Goal: Information Seeking & Learning: Find specific fact

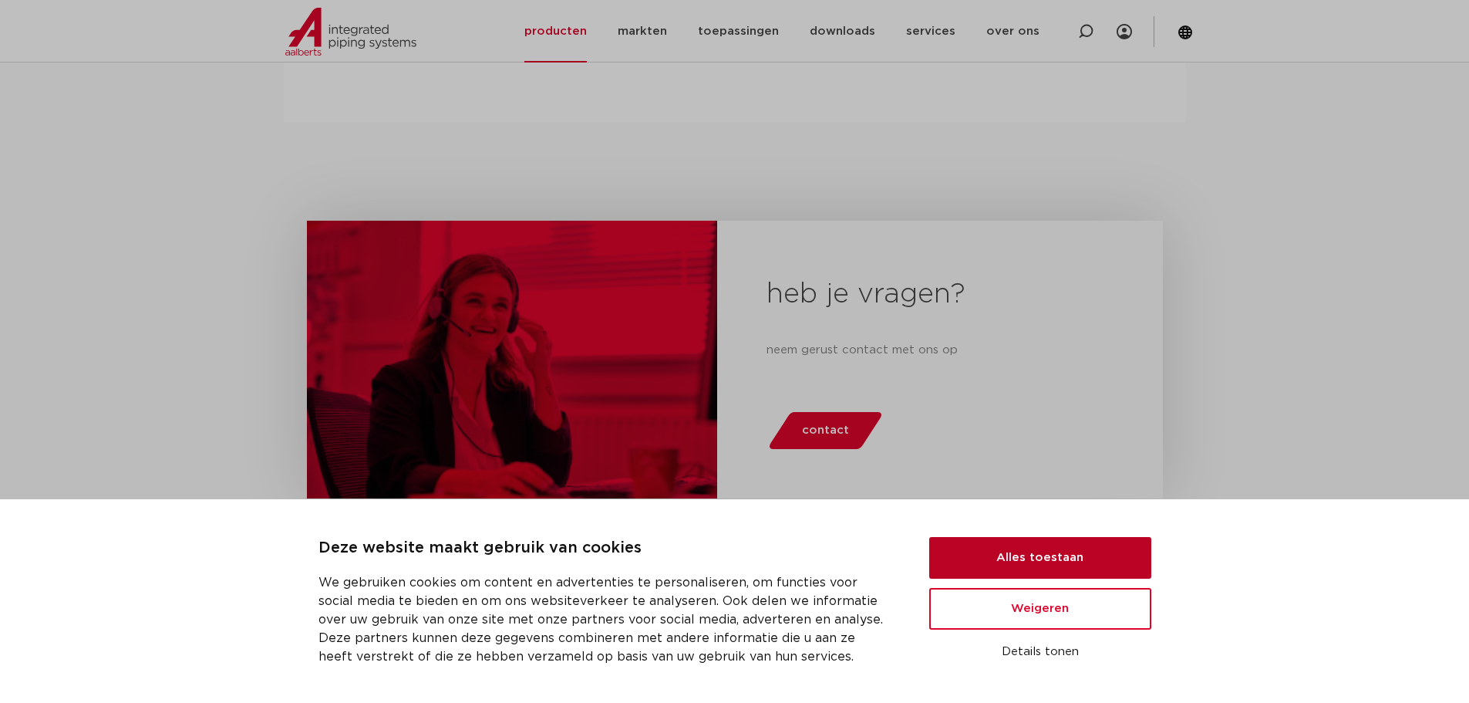
click at [1002, 556] on button "Alles toestaan" at bounding box center [1040, 558] width 222 height 42
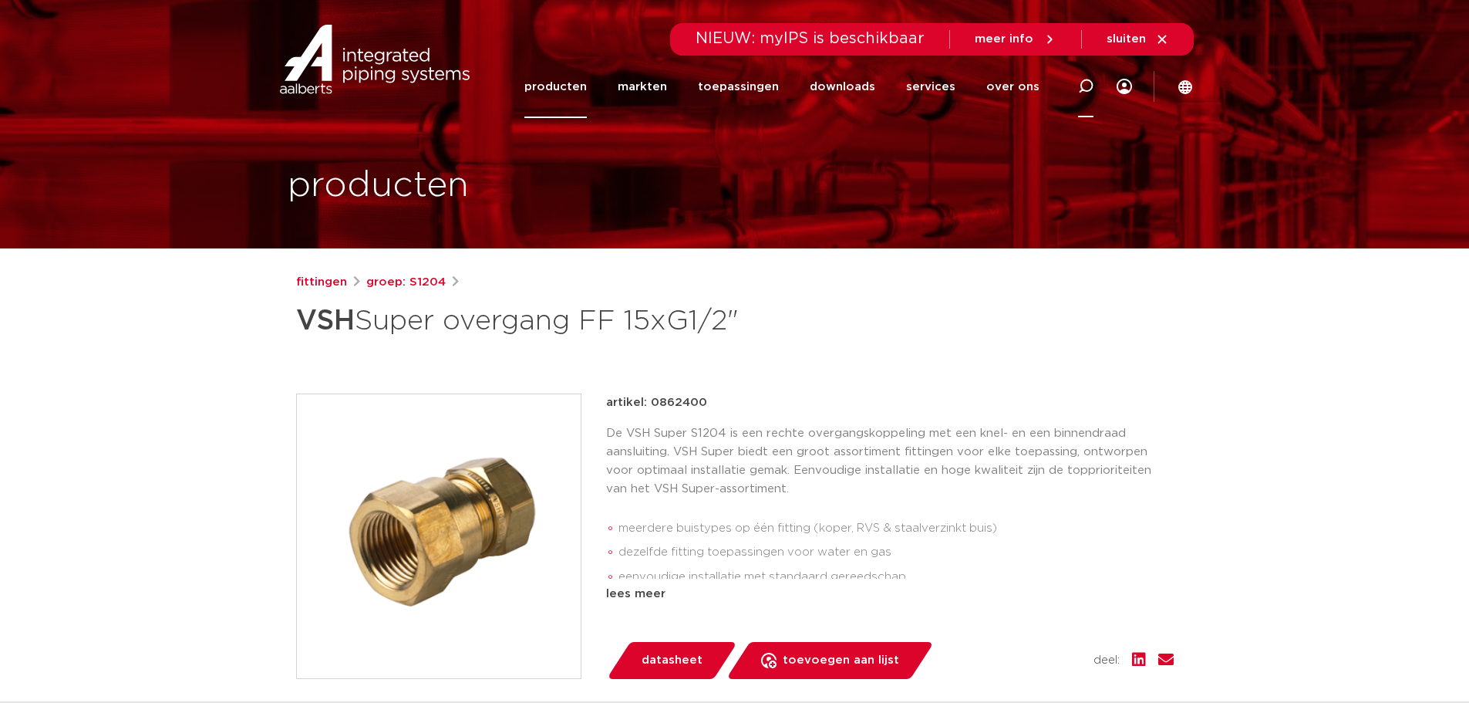
click at [1085, 89] on icon at bounding box center [1086, 86] width 19 height 19
paste input "0861377"
type input "0861377"
click button "Zoeken" at bounding box center [0, 0] width 0 height 0
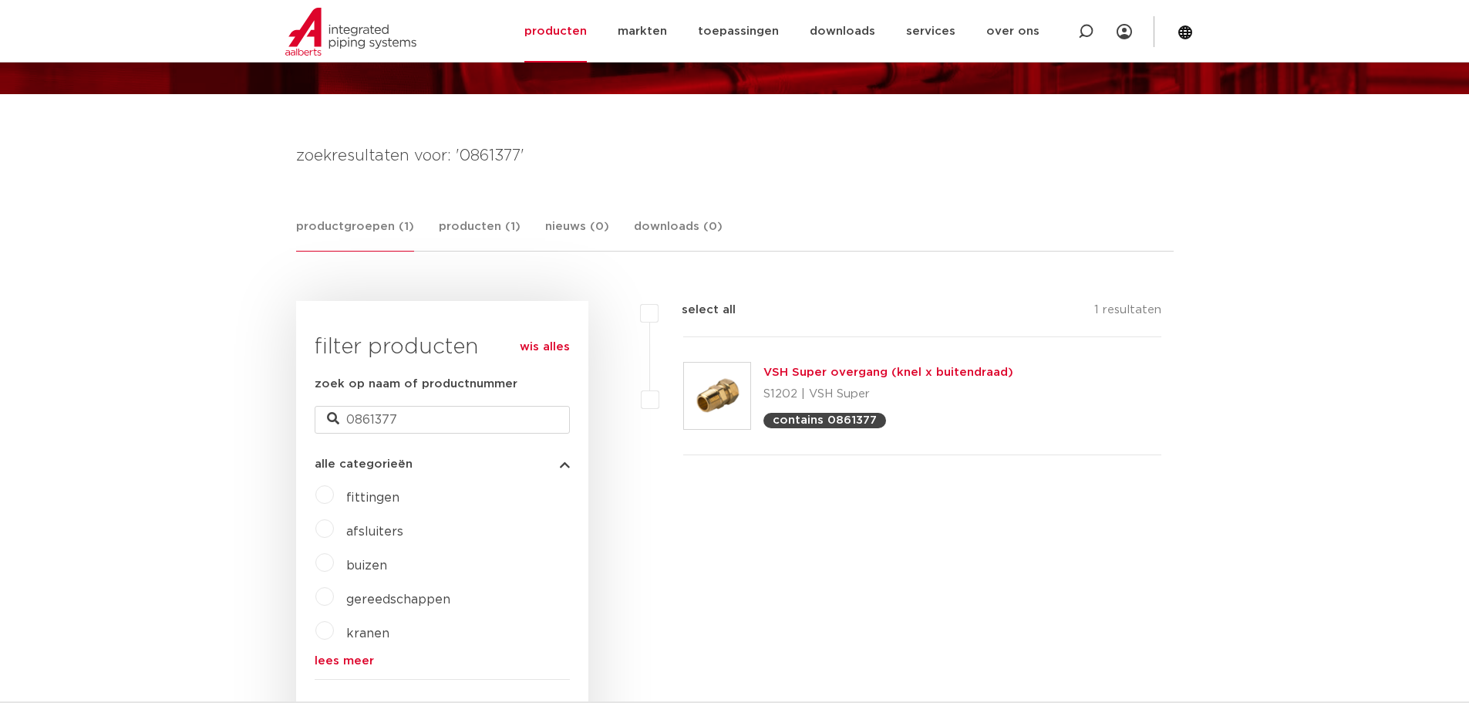
click at [794, 370] on link "VSH Super overgang (knel x buitendraad)" at bounding box center [889, 372] width 250 height 12
click at [726, 392] on img at bounding box center [717, 396] width 66 height 66
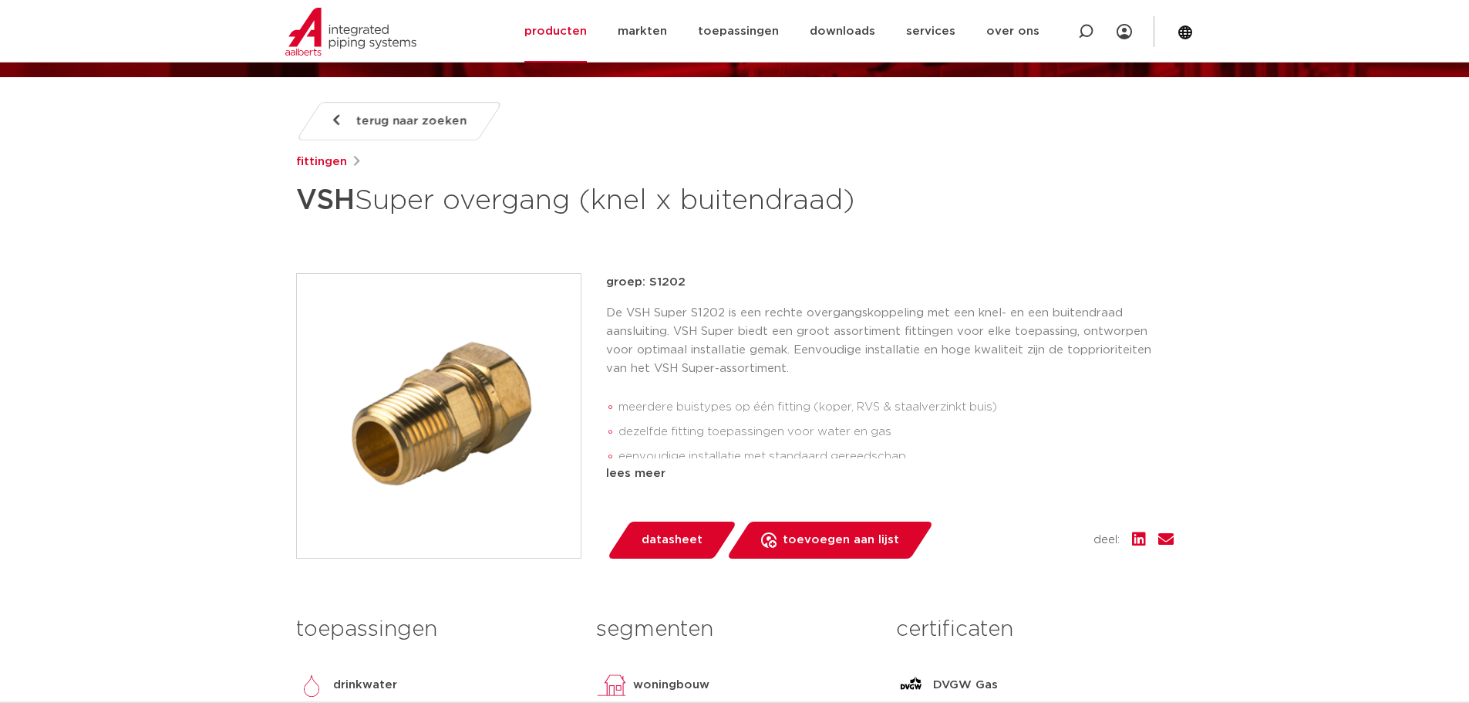
scroll to position [154, 0]
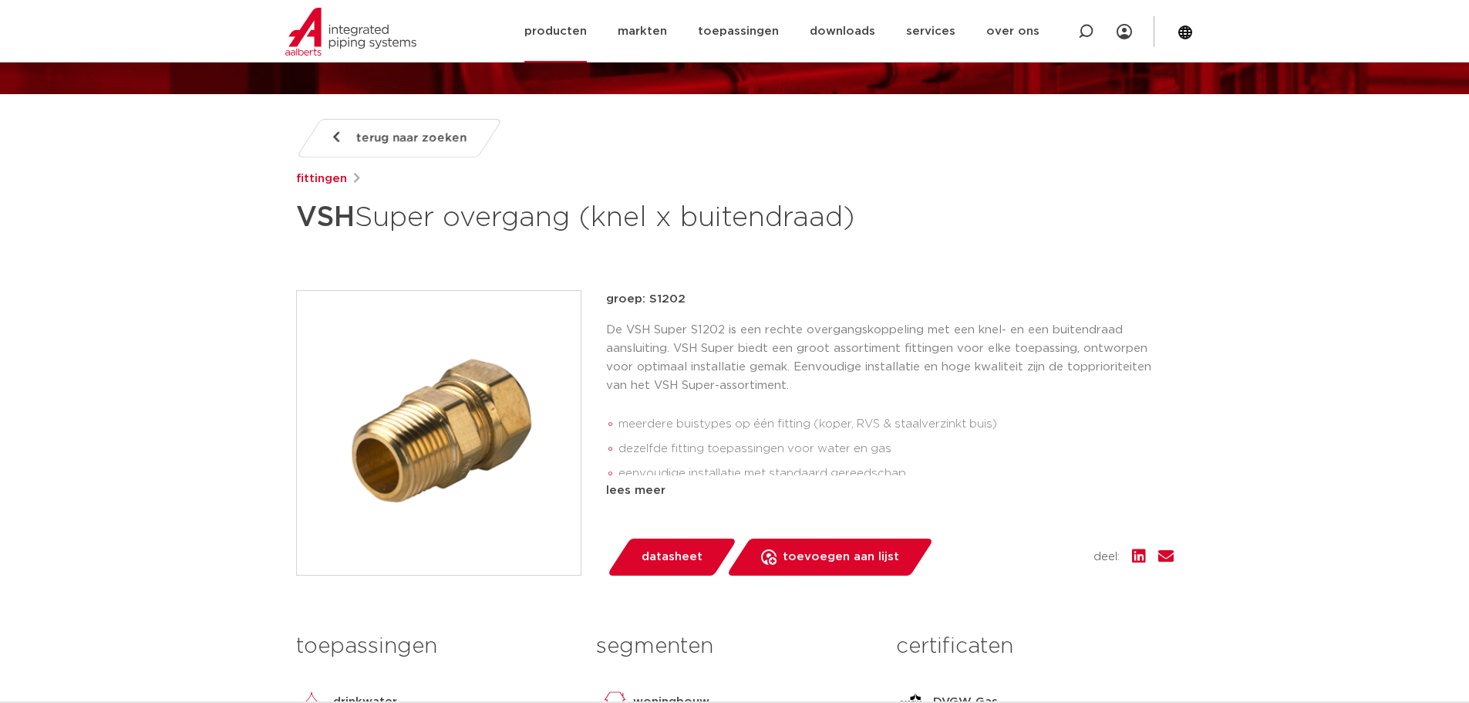
click at [1087, 35] on icon at bounding box center [1085, 31] width 15 height 15
paste input "0866019"
type input "0866019"
click button "Zoeken" at bounding box center [0, 0] width 0 height 0
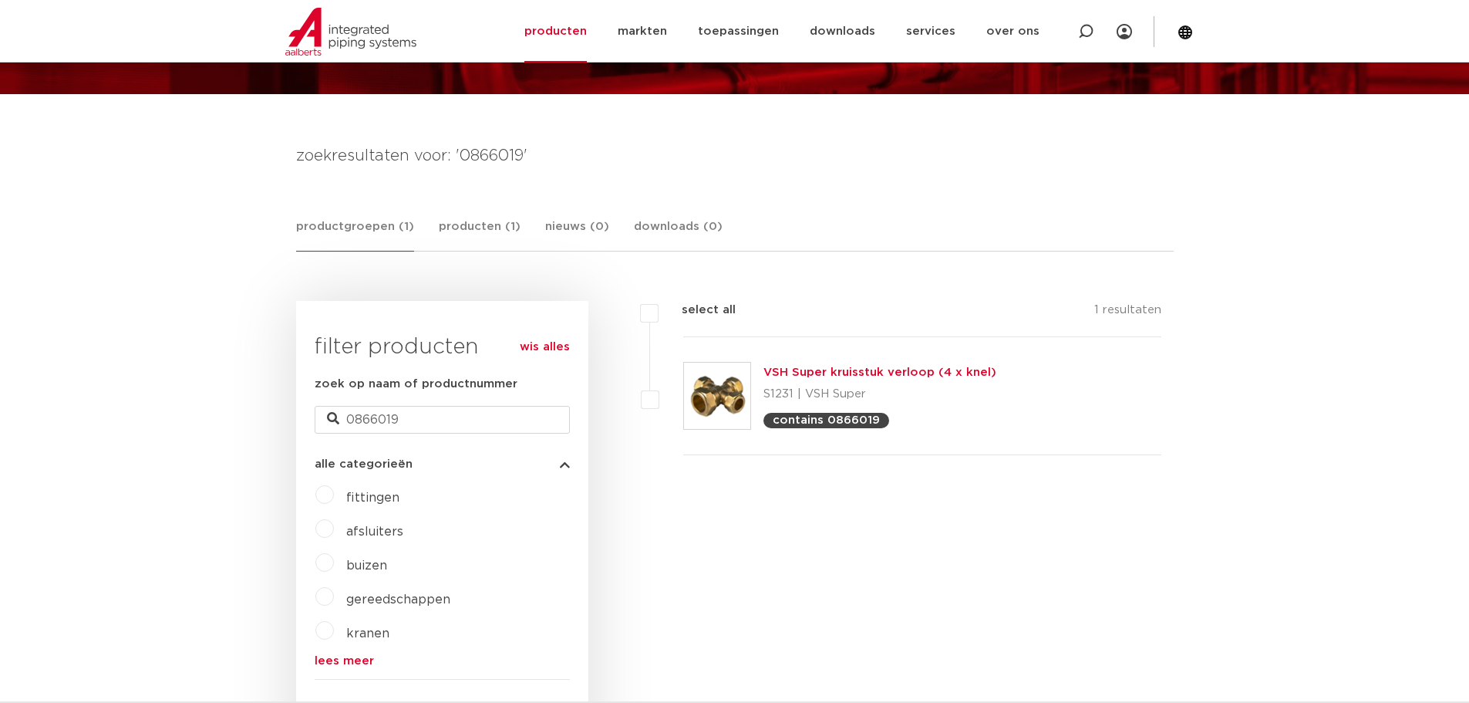
click at [797, 369] on link "VSH Super kruisstuk verloop (4 x knel)" at bounding box center [880, 372] width 233 height 12
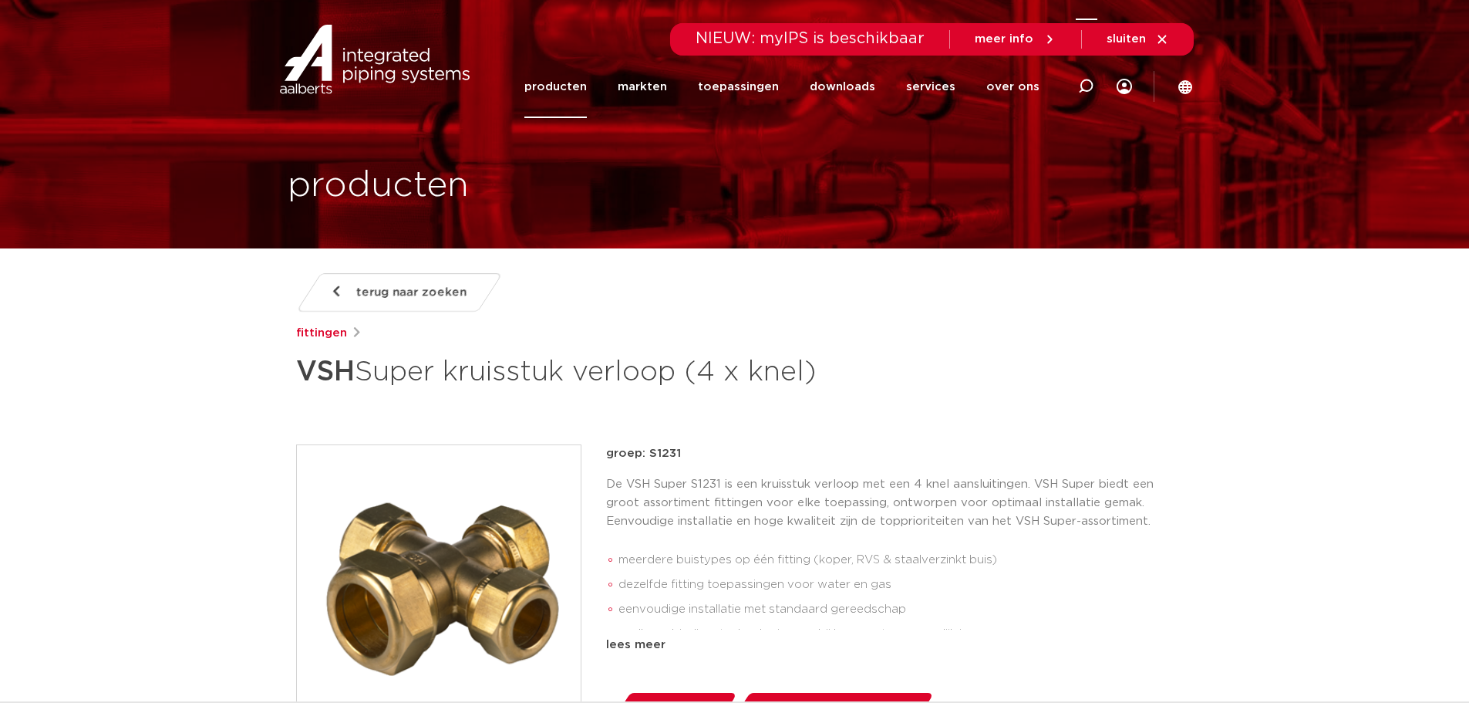
click at [1087, 90] on icon at bounding box center [1086, 86] width 19 height 19
click at [888, 93] on input "Zoeken" at bounding box center [854, 84] width 485 height 31
paste input "0867977"
type input "0867977"
click button "Zoeken" at bounding box center [0, 0] width 0 height 0
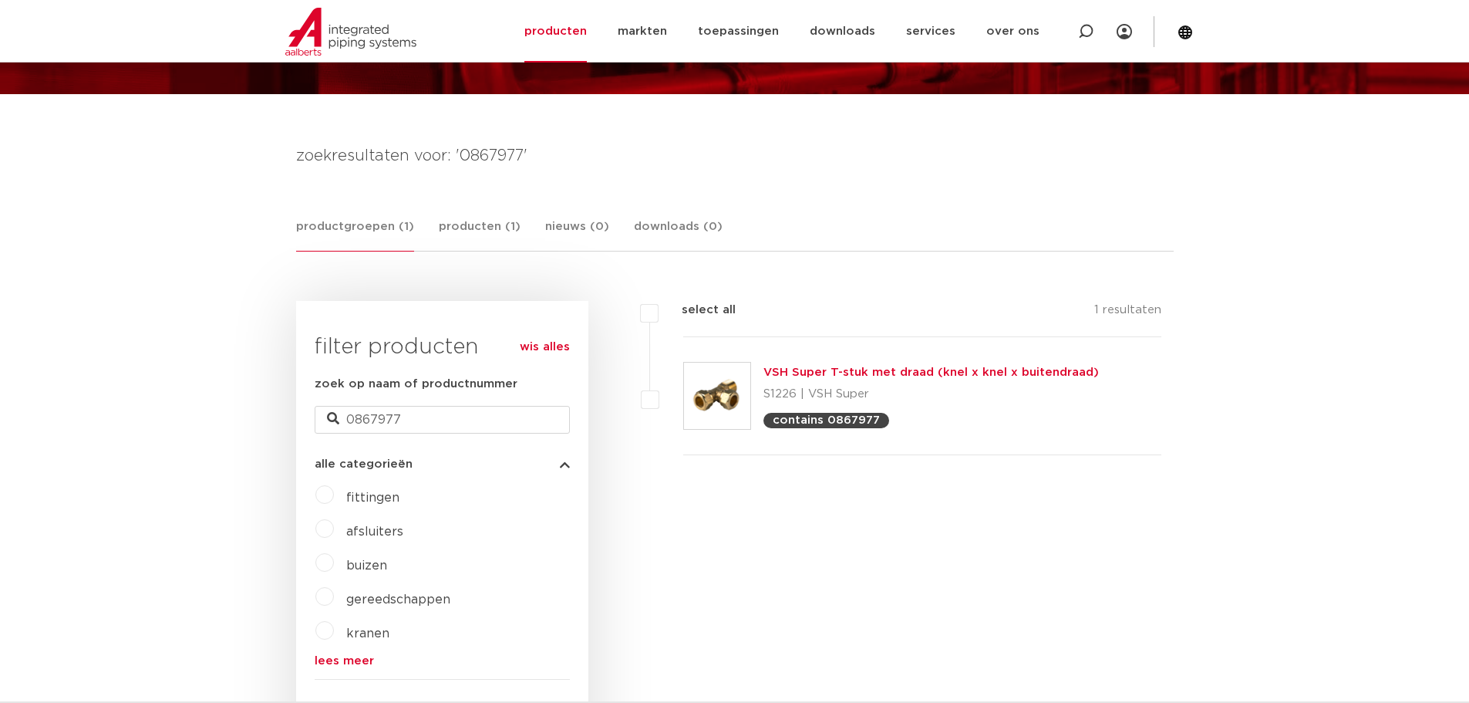
click at [778, 375] on link "VSH Super T-stuk met draad (knel x knel x buitendraad)" at bounding box center [932, 372] width 336 height 12
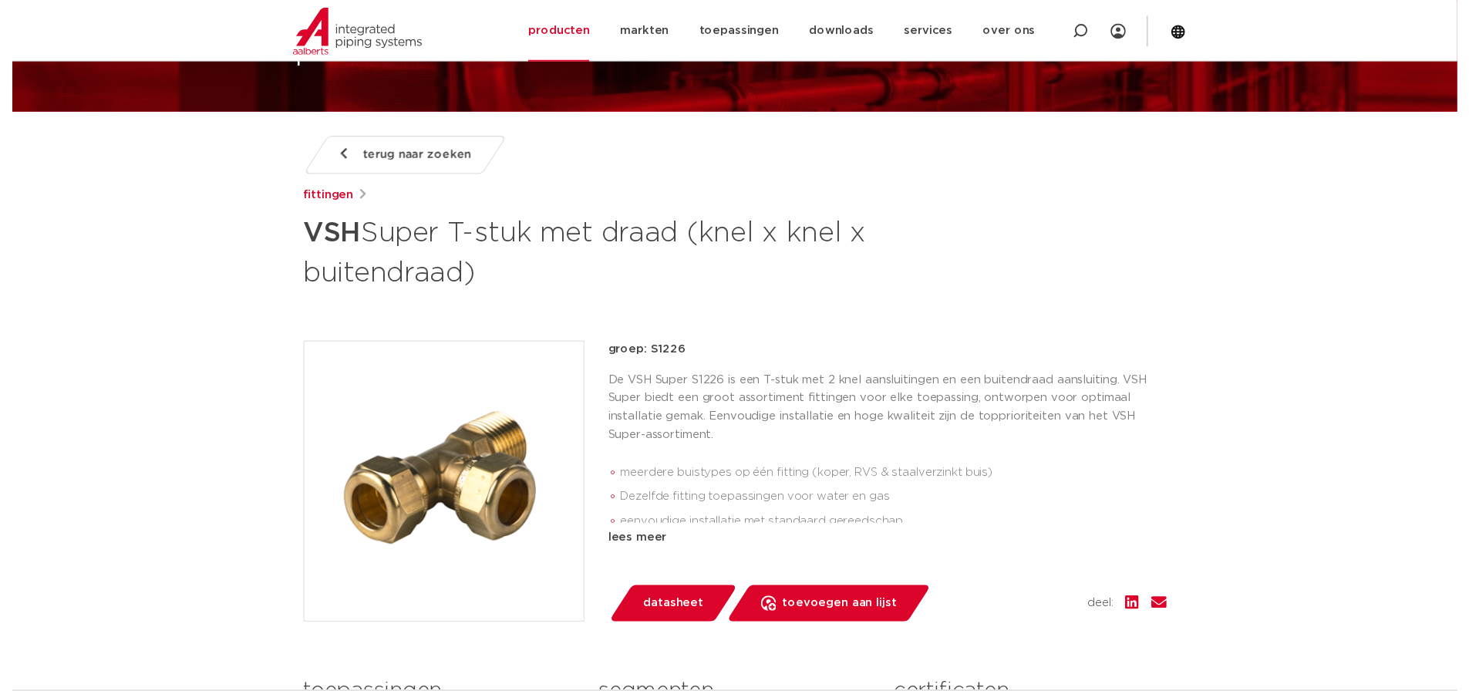
scroll to position [154, 0]
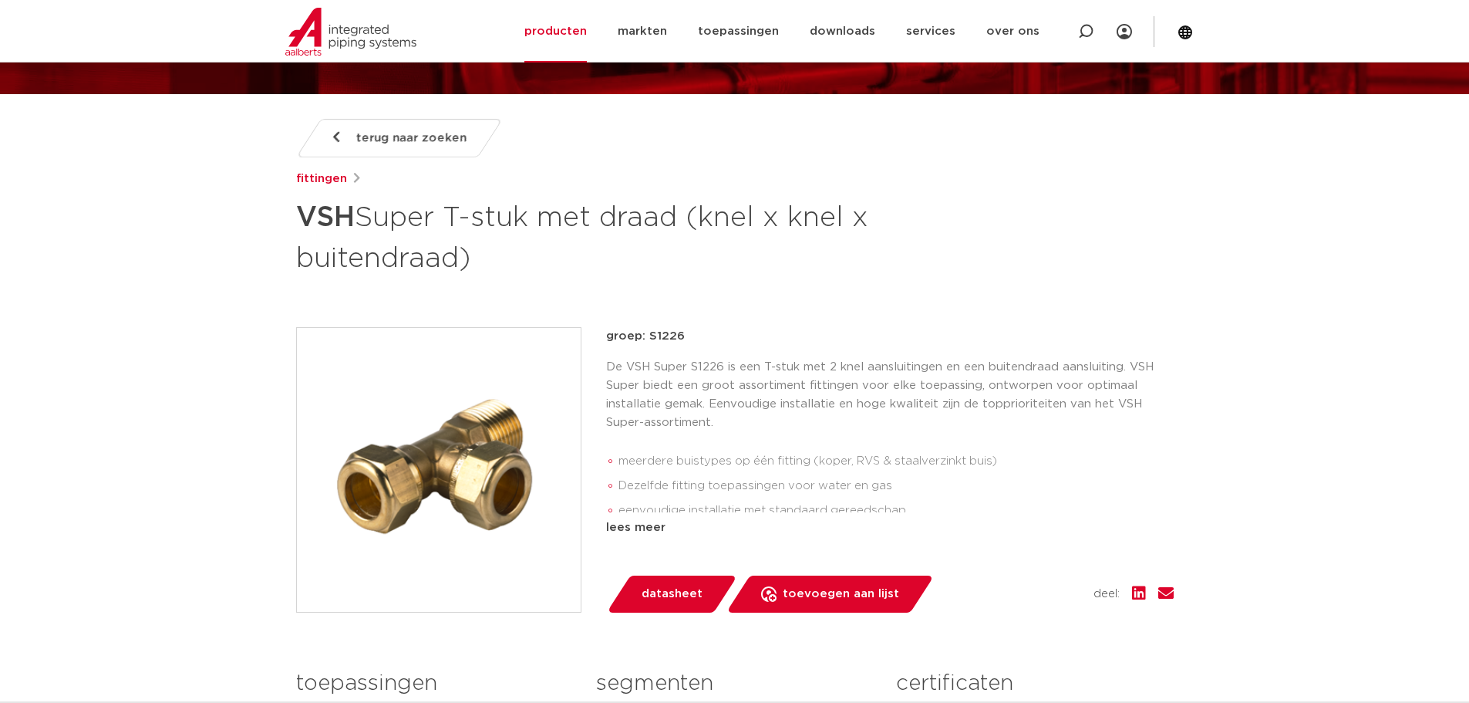
click at [698, 586] on span "datasheet" at bounding box center [672, 594] width 61 height 25
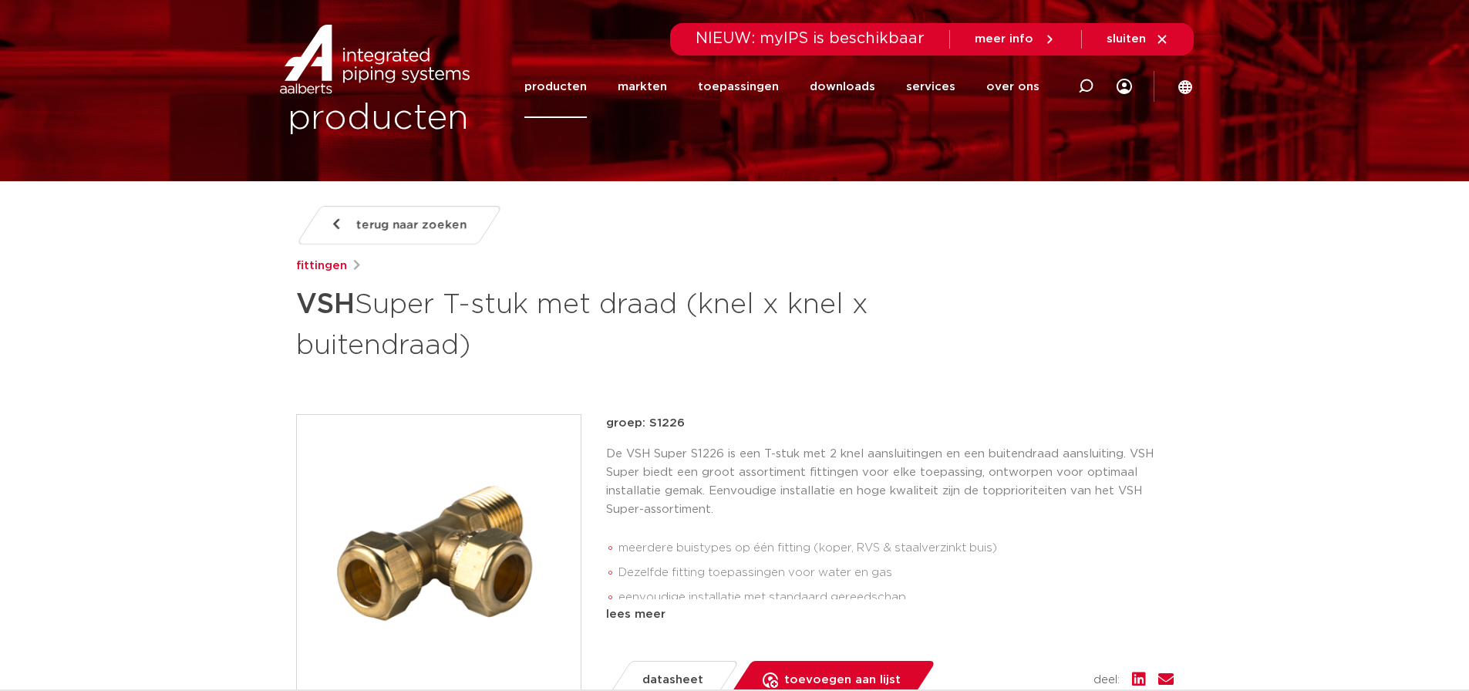
scroll to position [0, 0]
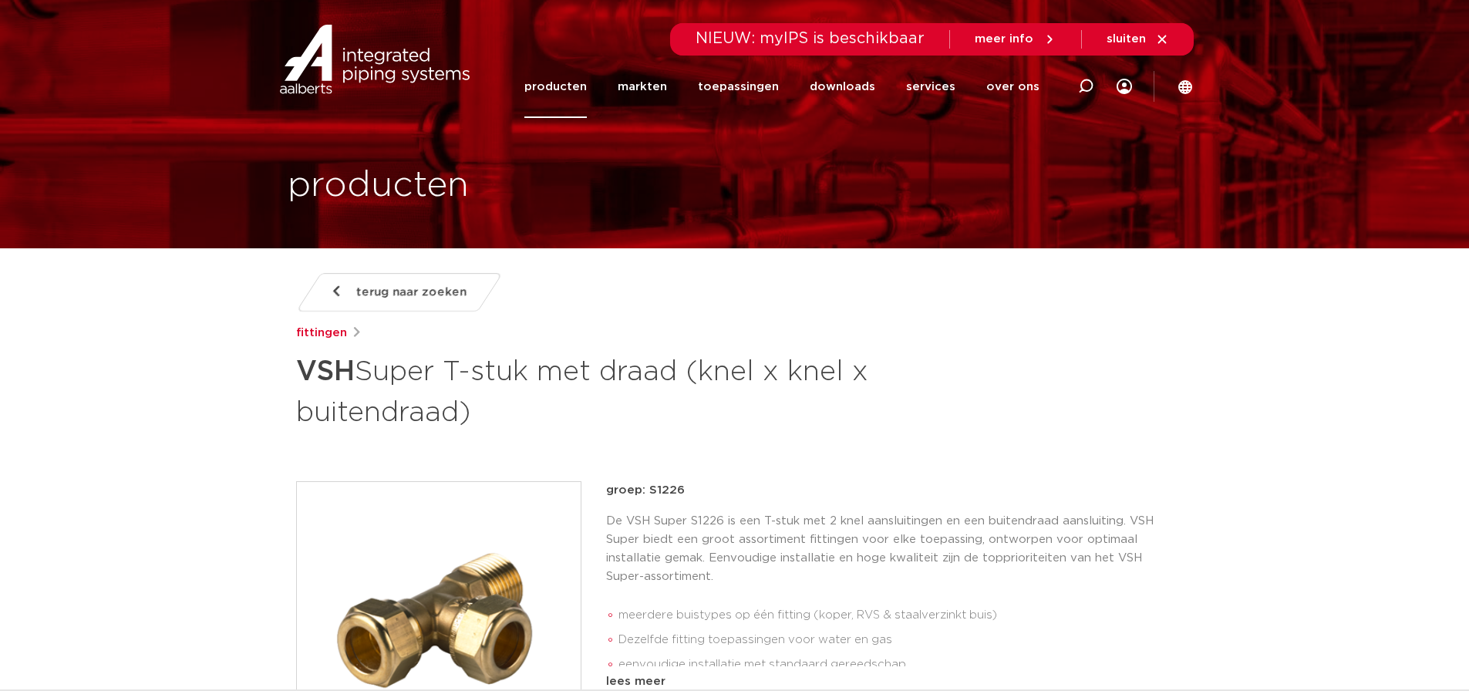
click at [869, 36] on span "NIEUW: myIPS is beschikbaar" at bounding box center [810, 38] width 229 height 15
click at [1083, 85] on icon at bounding box center [1085, 86] width 15 height 15
paste input "0863500"
type input "0863500"
click button "Zoeken" at bounding box center [0, 0] width 0 height 0
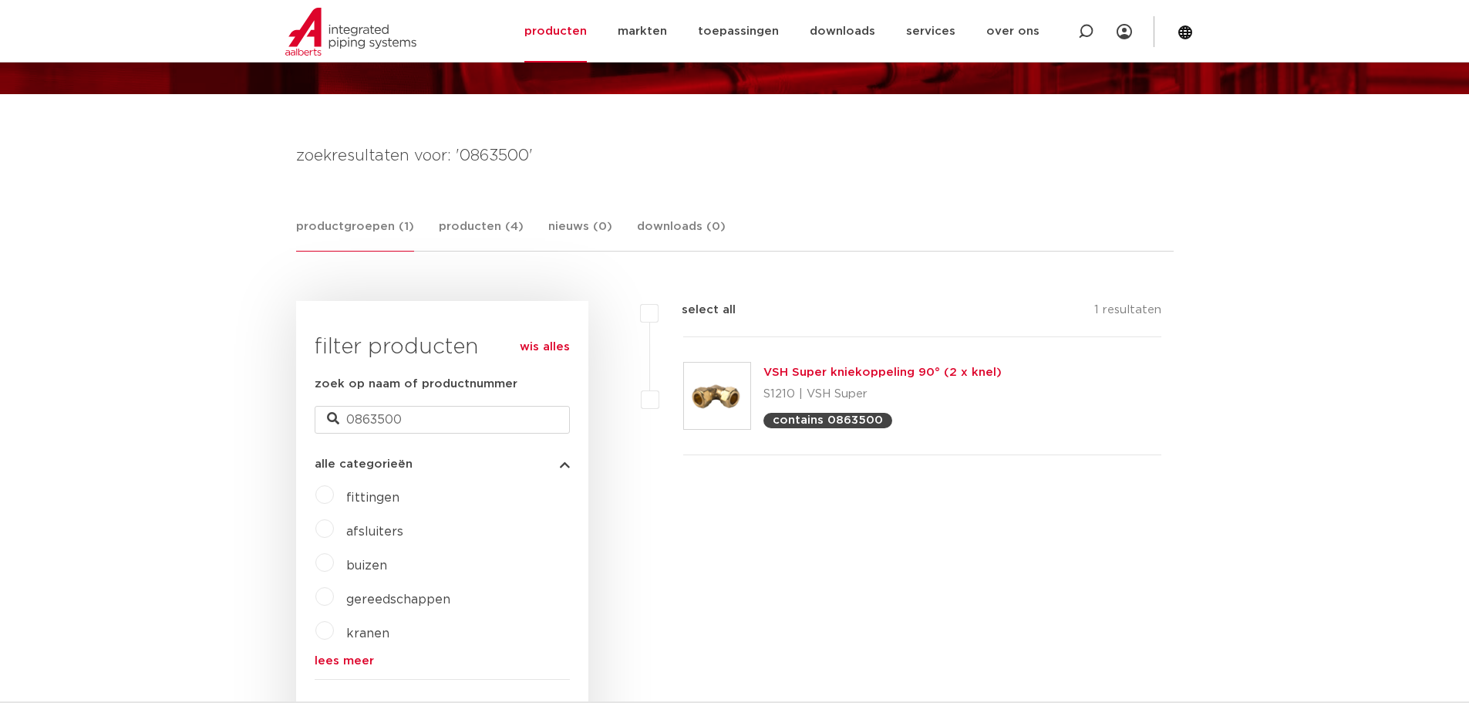
click at [757, 381] on div "VSH Super kniekoppeling 90° (2 x knel) S1210 | VSH Super contains 0863500" at bounding box center [922, 396] width 479 height 118
click at [785, 369] on link "VSH Super kniekoppeling 90° (2 x knel)" at bounding box center [883, 372] width 238 height 12
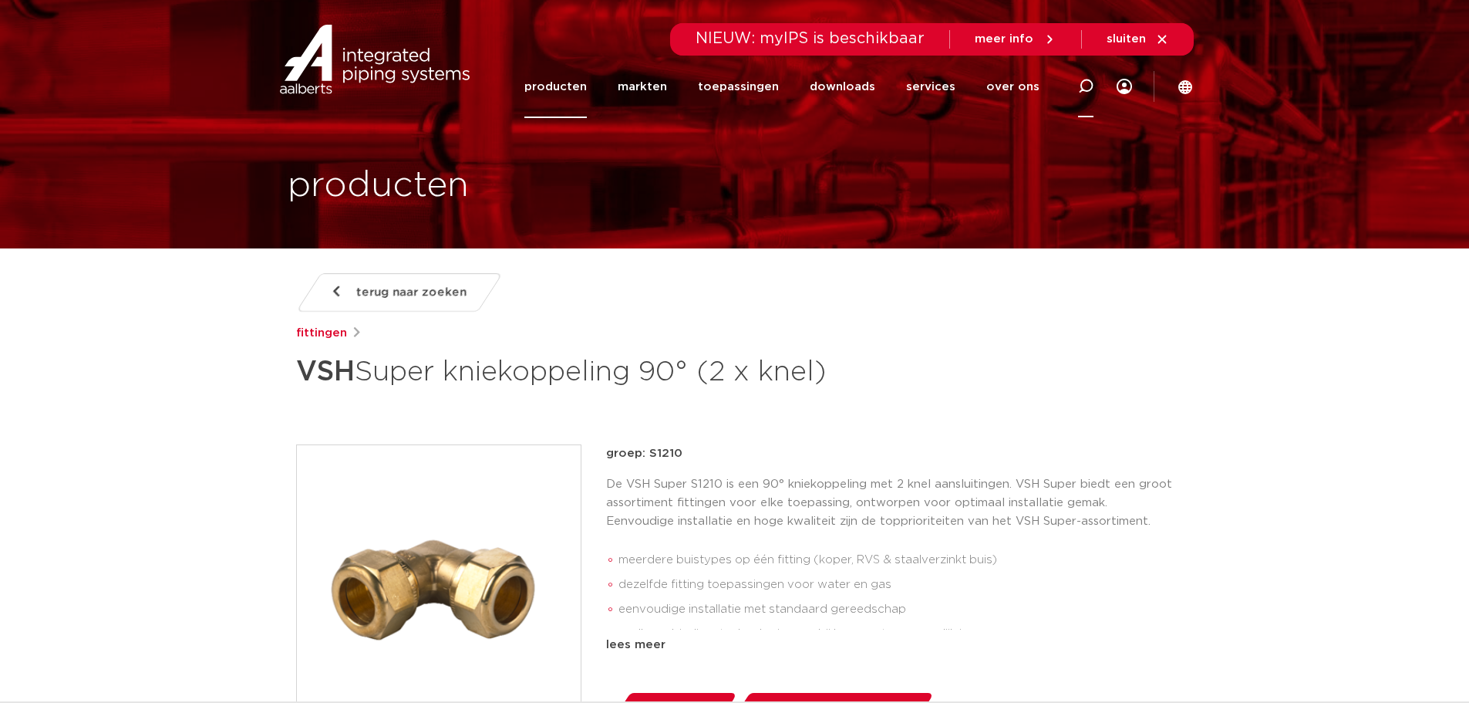
click at [1088, 86] on icon at bounding box center [1085, 86] width 15 height 15
click at [743, 83] on input "Zoeken" at bounding box center [854, 84] width 485 height 31
click at [698, 83] on input "Zoeken" at bounding box center [854, 84] width 485 height 31
paste input "861619"
type input "861619"
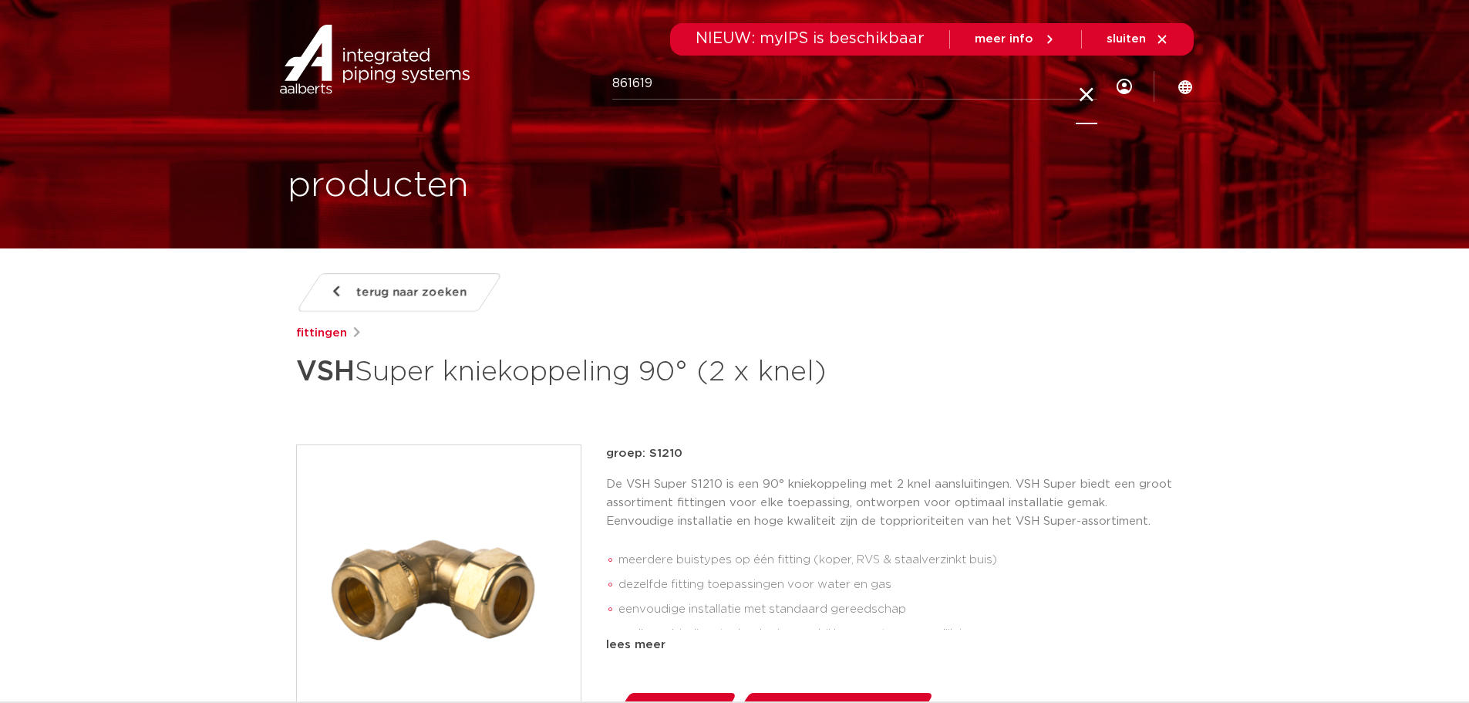
click button "Zoeken" at bounding box center [0, 0] width 0 height 0
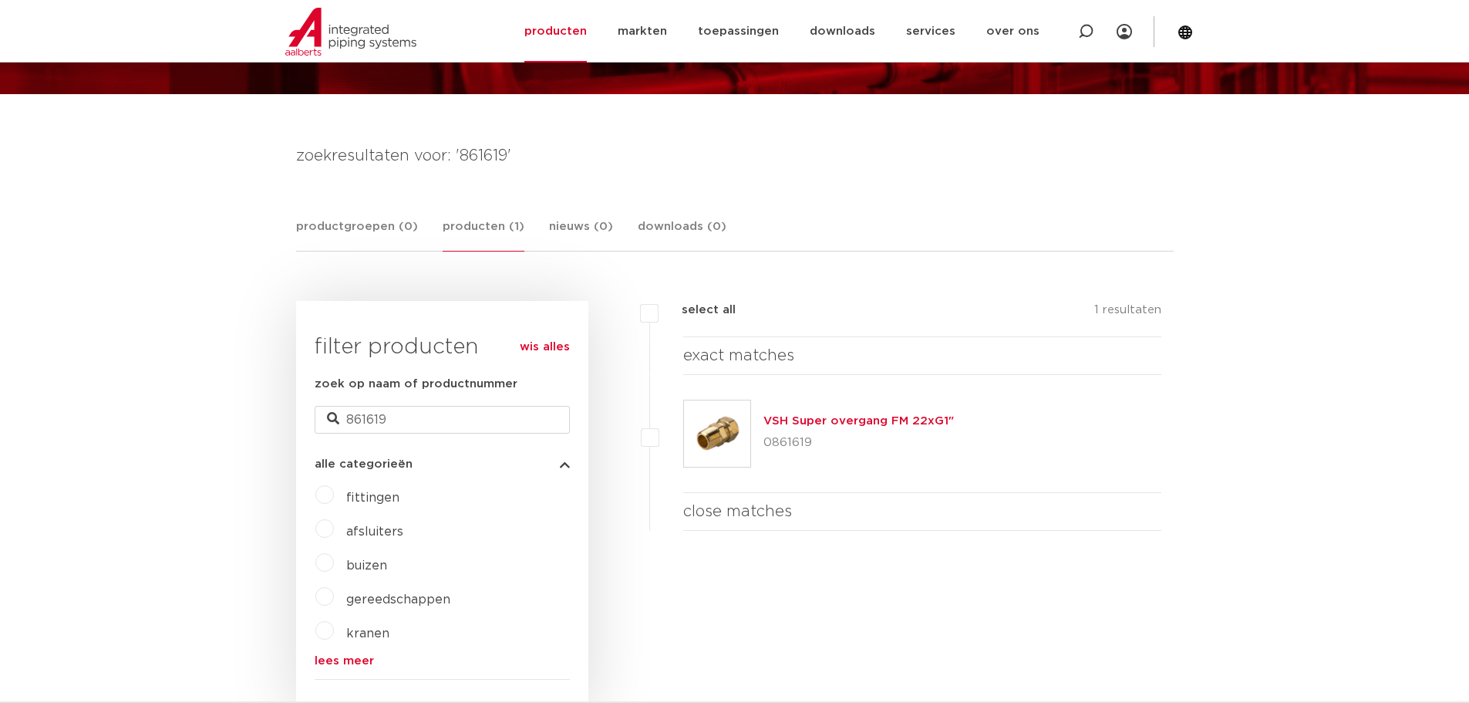
click at [792, 420] on link "VSH Super overgang FM 22xG1"" at bounding box center [859, 421] width 191 height 12
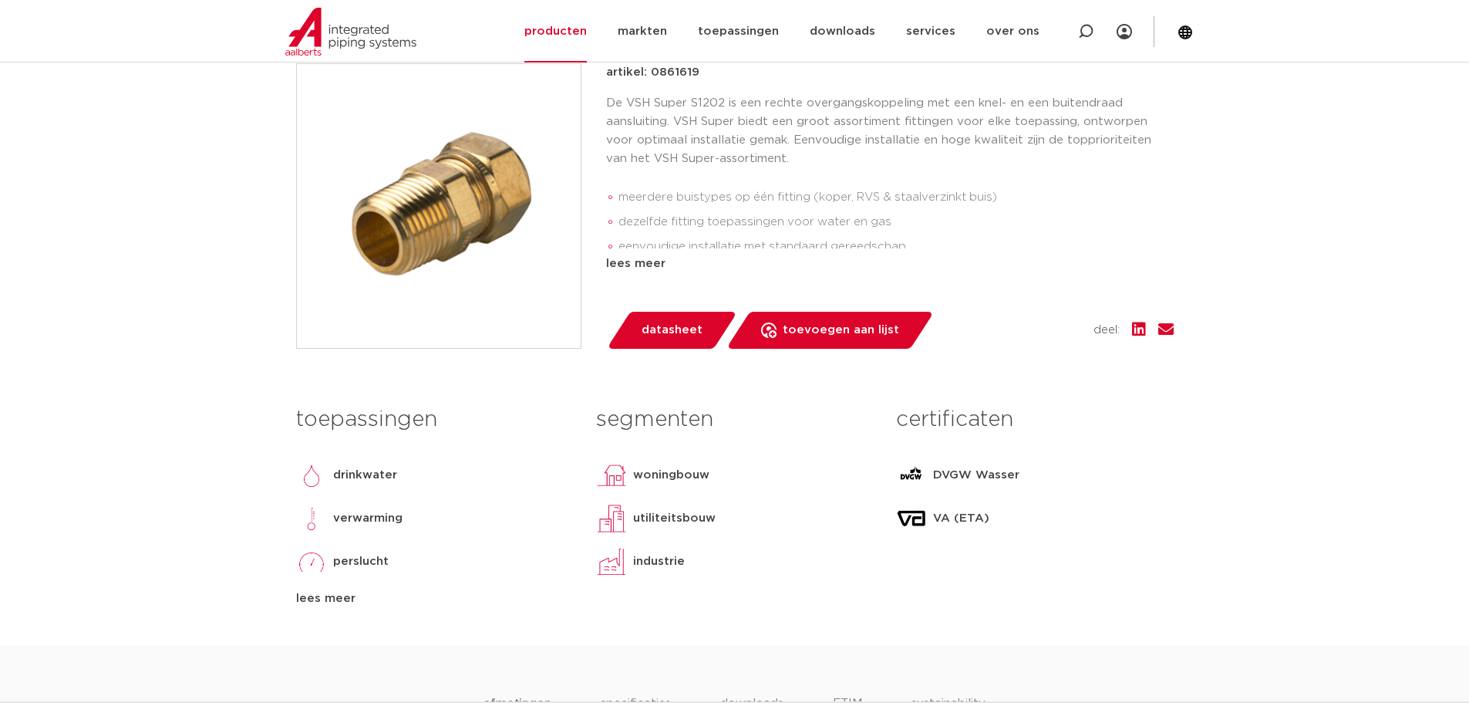
scroll to position [386, 0]
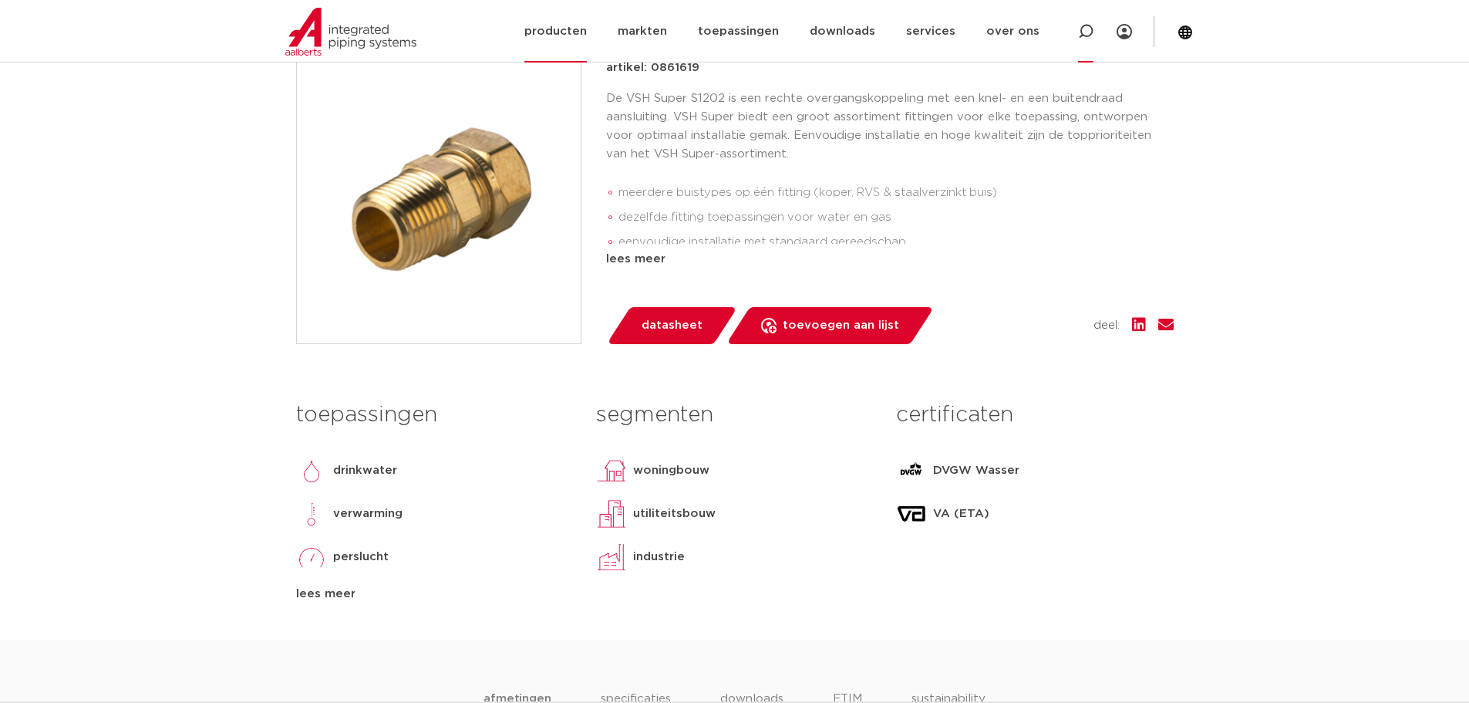
click at [1083, 30] on icon at bounding box center [1085, 31] width 15 height 15
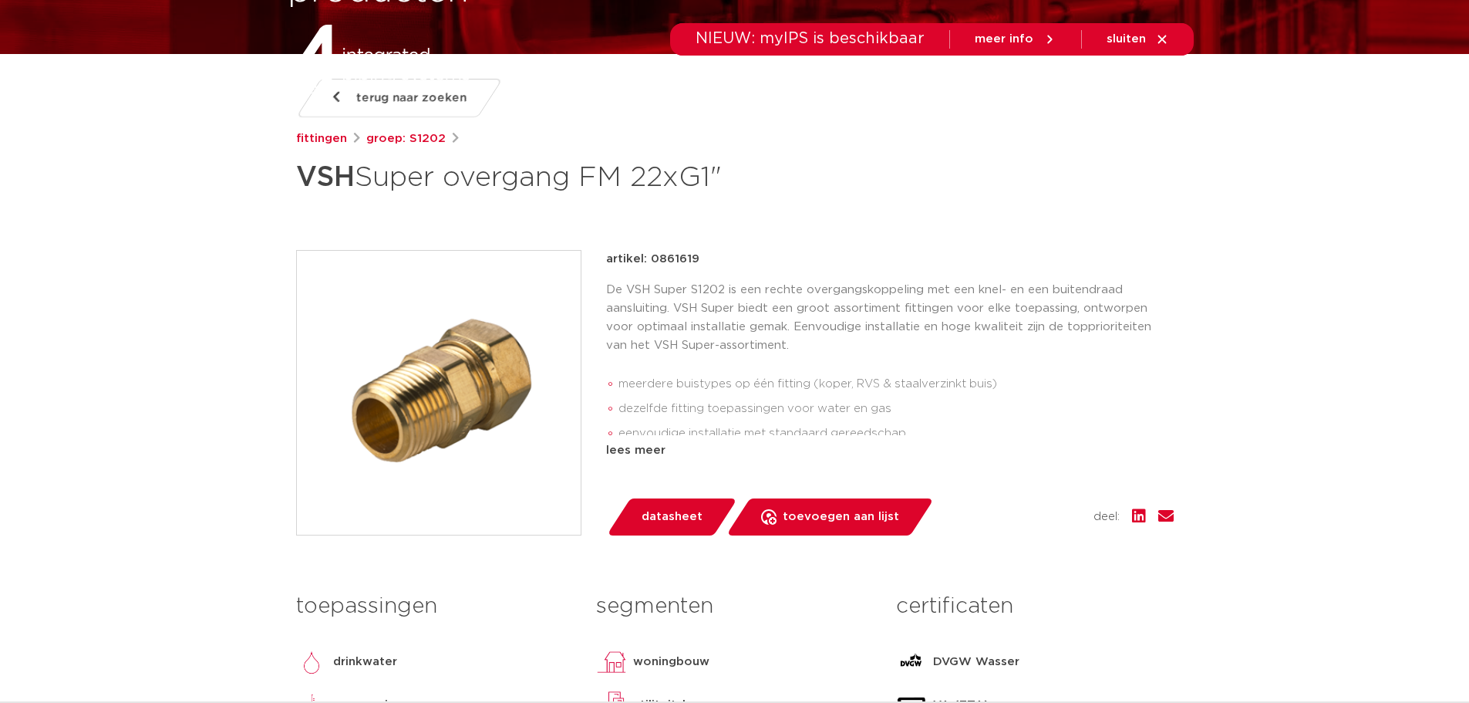
scroll to position [0, 0]
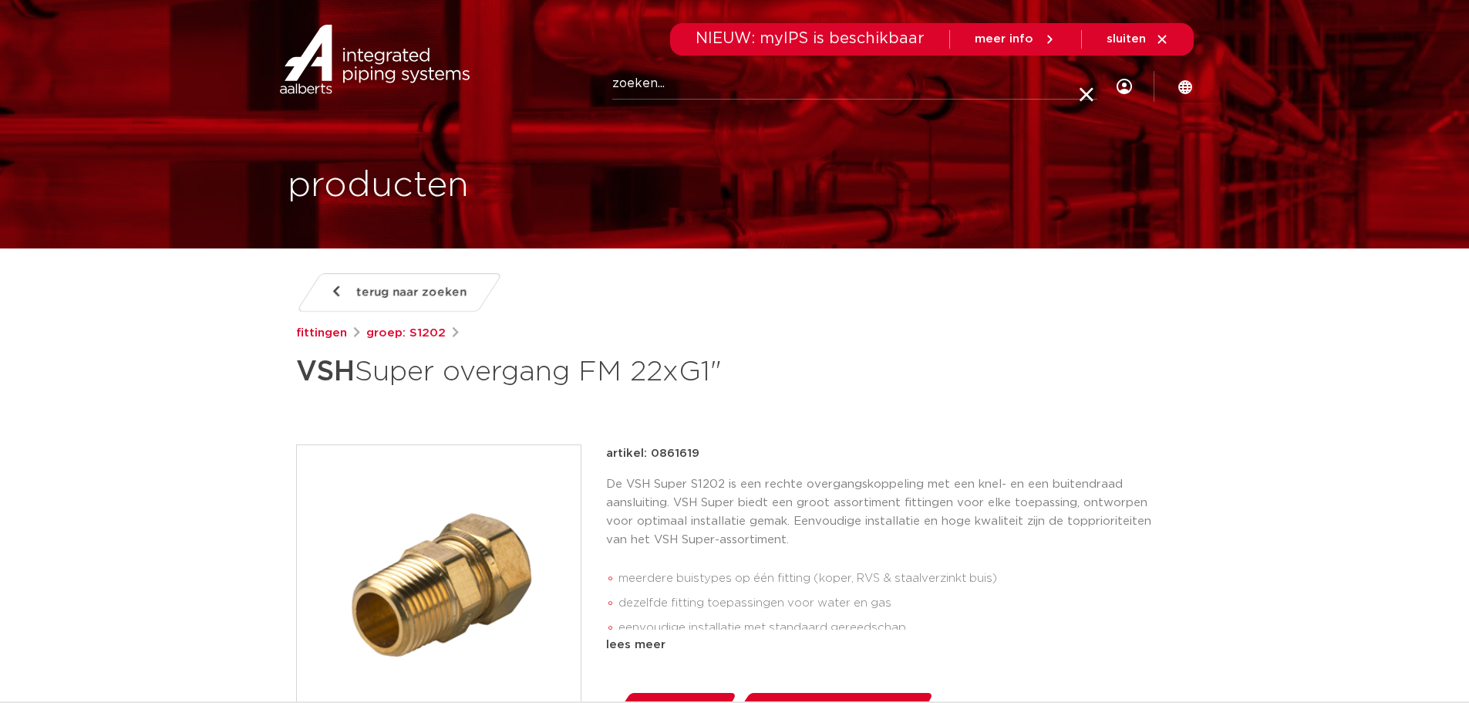
click at [720, 89] on input "Zoeken" at bounding box center [854, 84] width 485 height 31
paste input "861509"
type input "861509"
click button "Zoeken" at bounding box center [0, 0] width 0 height 0
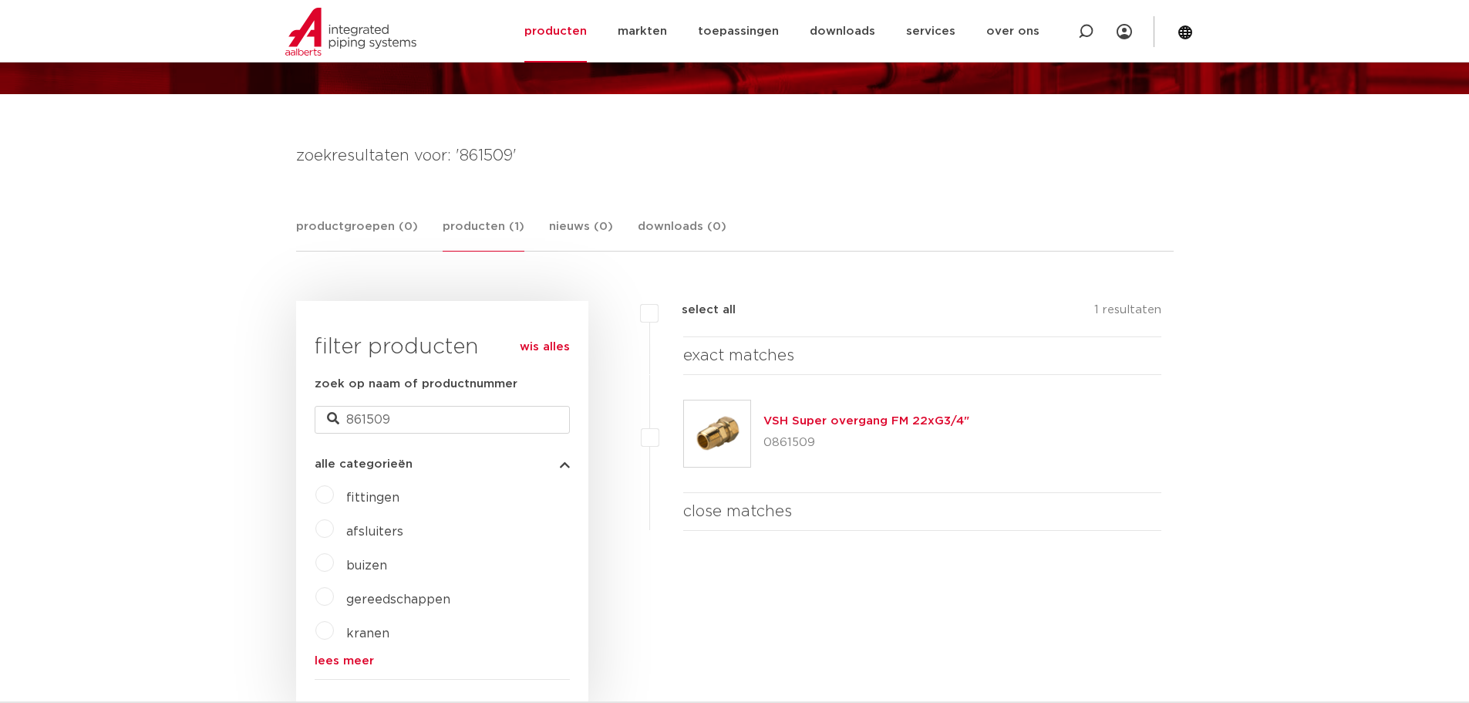
click at [917, 421] on link "VSH Super overgang FM 22xG3/4"" at bounding box center [867, 421] width 206 height 12
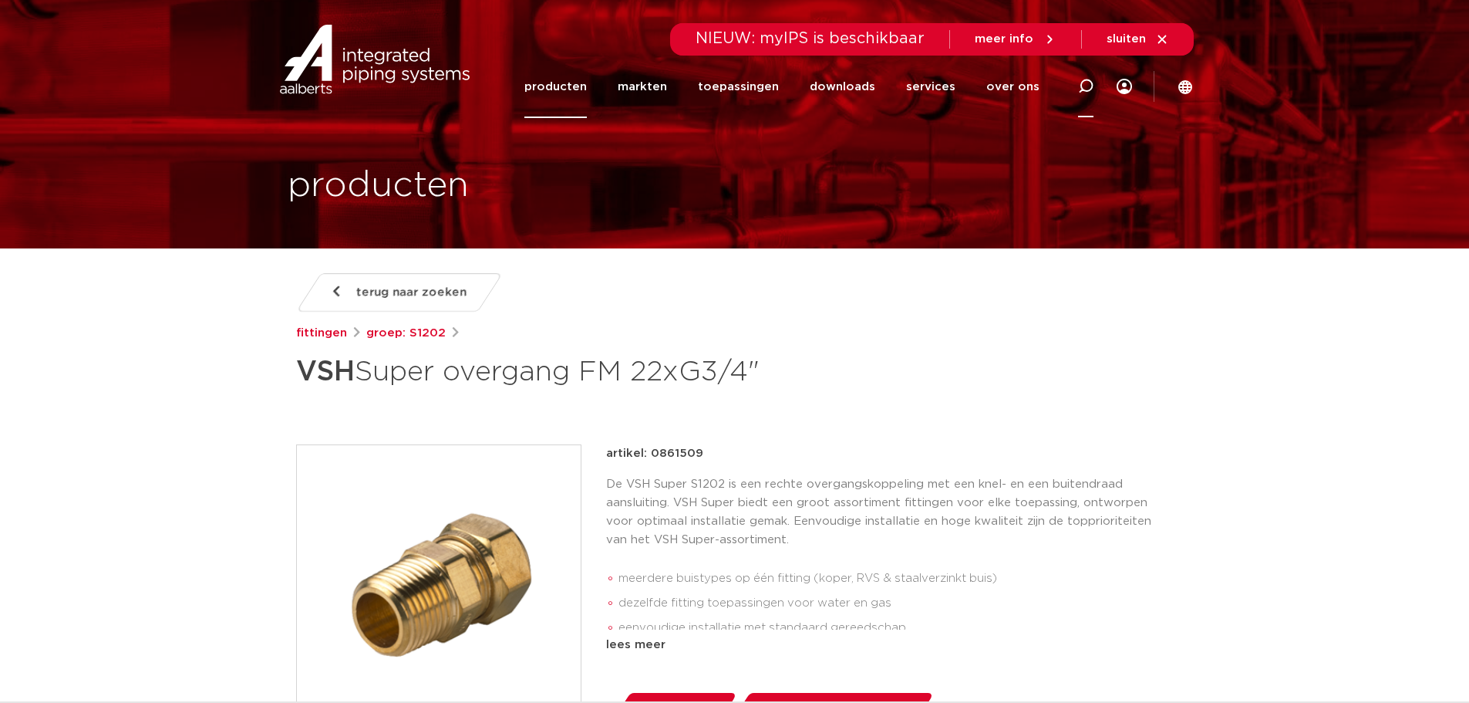
click at [1074, 89] on div at bounding box center [1086, 86] width 62 height 63
paste input "864501"
type input "864501"
click button "Zoeken" at bounding box center [0, 0] width 0 height 0
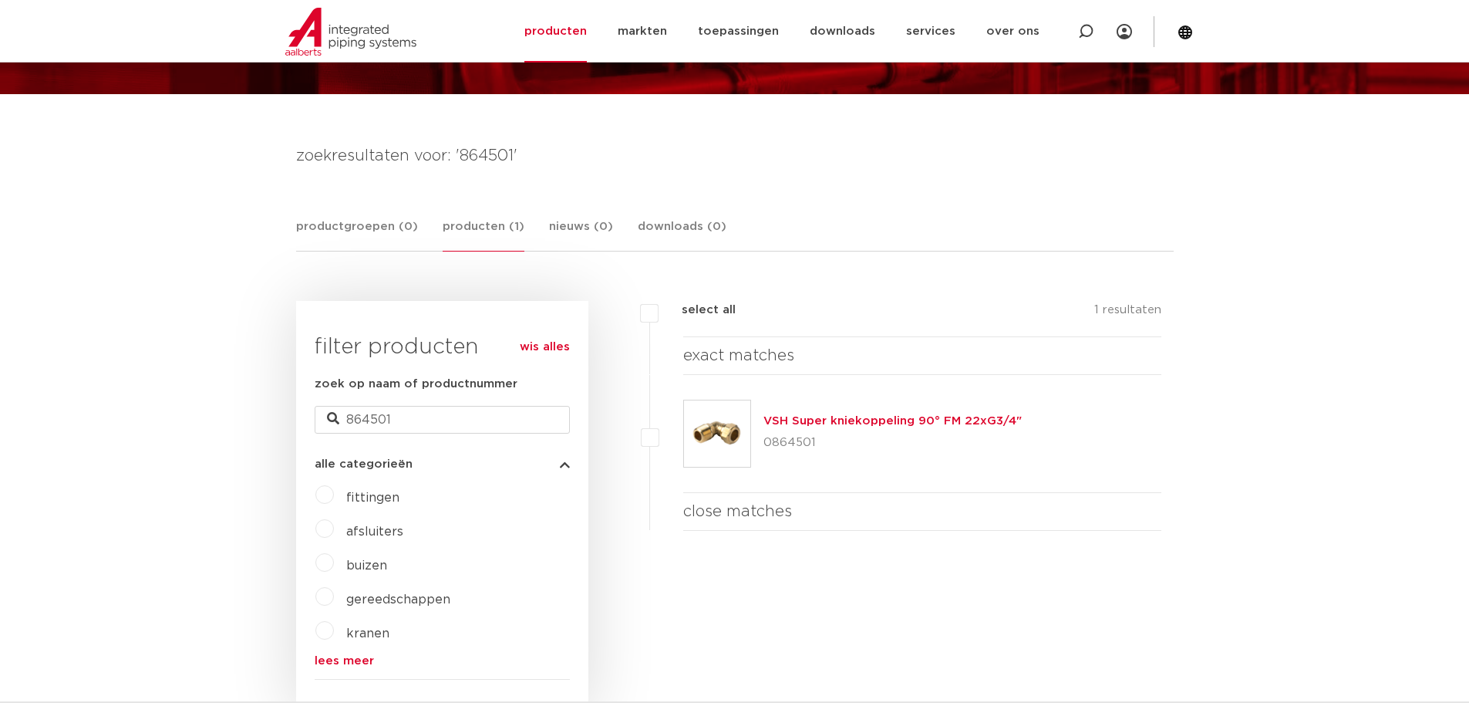
click at [801, 418] on link "VSH Super kniekoppeling 90° FM 22xG3/4"" at bounding box center [893, 421] width 258 height 12
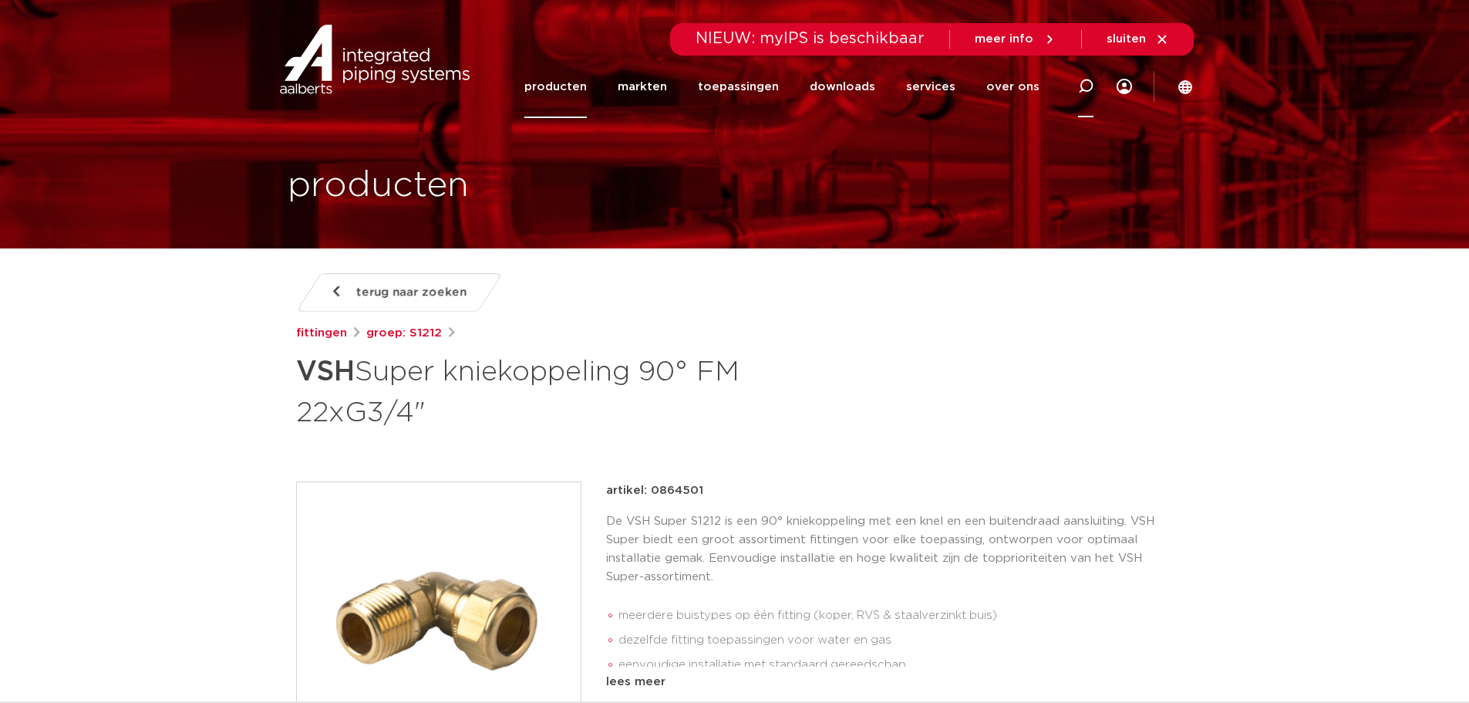
click at [1081, 93] on icon at bounding box center [1085, 86] width 15 height 15
click at [721, 89] on input "Zoeken" at bounding box center [854, 84] width 485 height 31
paste input "869541"
type input "869541"
click button "Zoeken" at bounding box center [0, 0] width 0 height 0
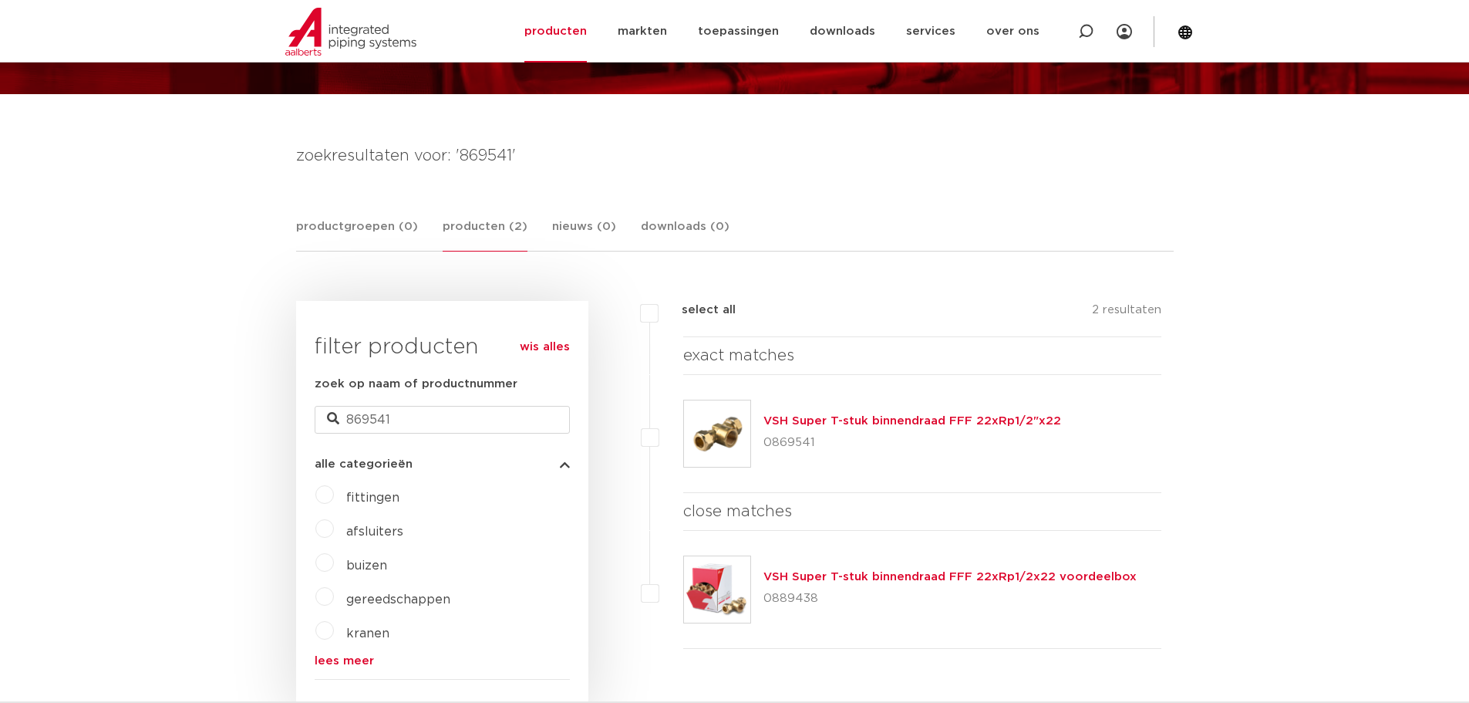
click at [726, 442] on img at bounding box center [717, 433] width 66 height 66
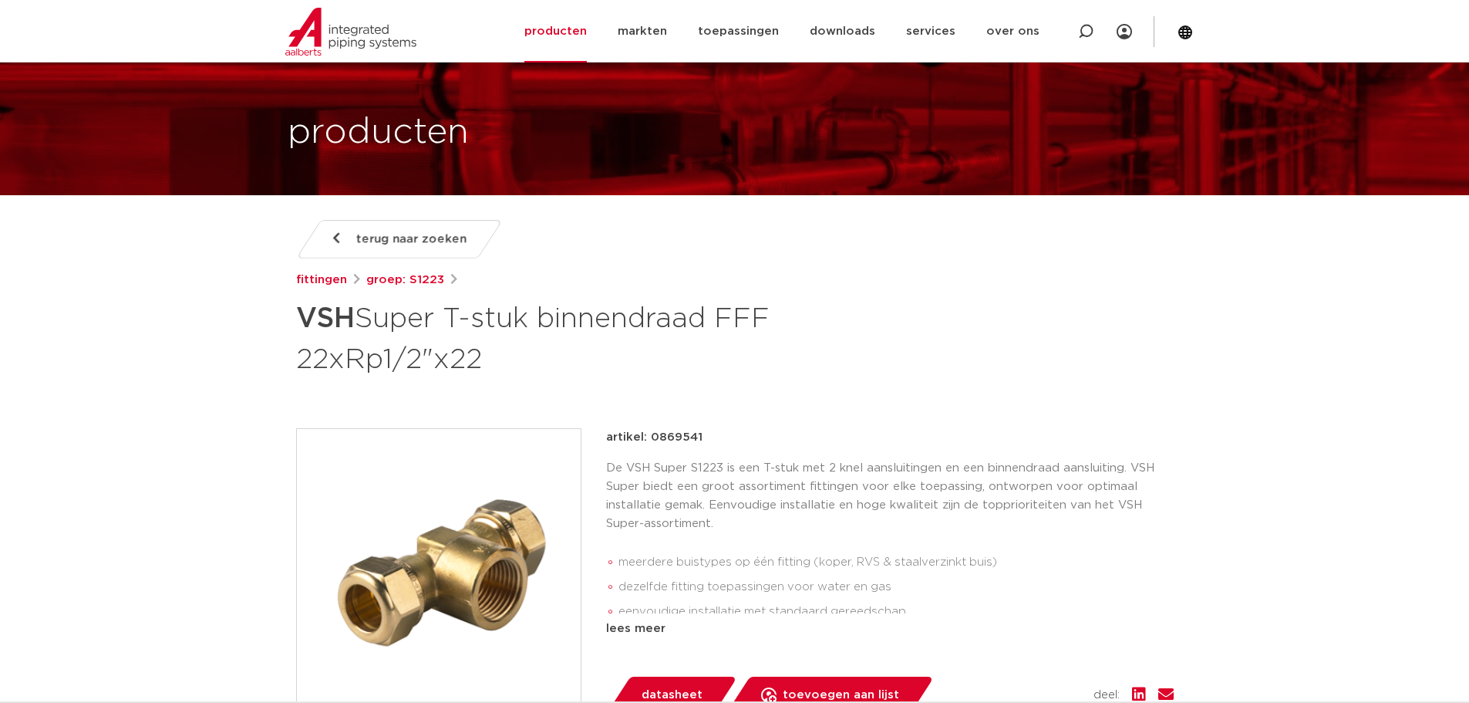
scroll to position [77, 0]
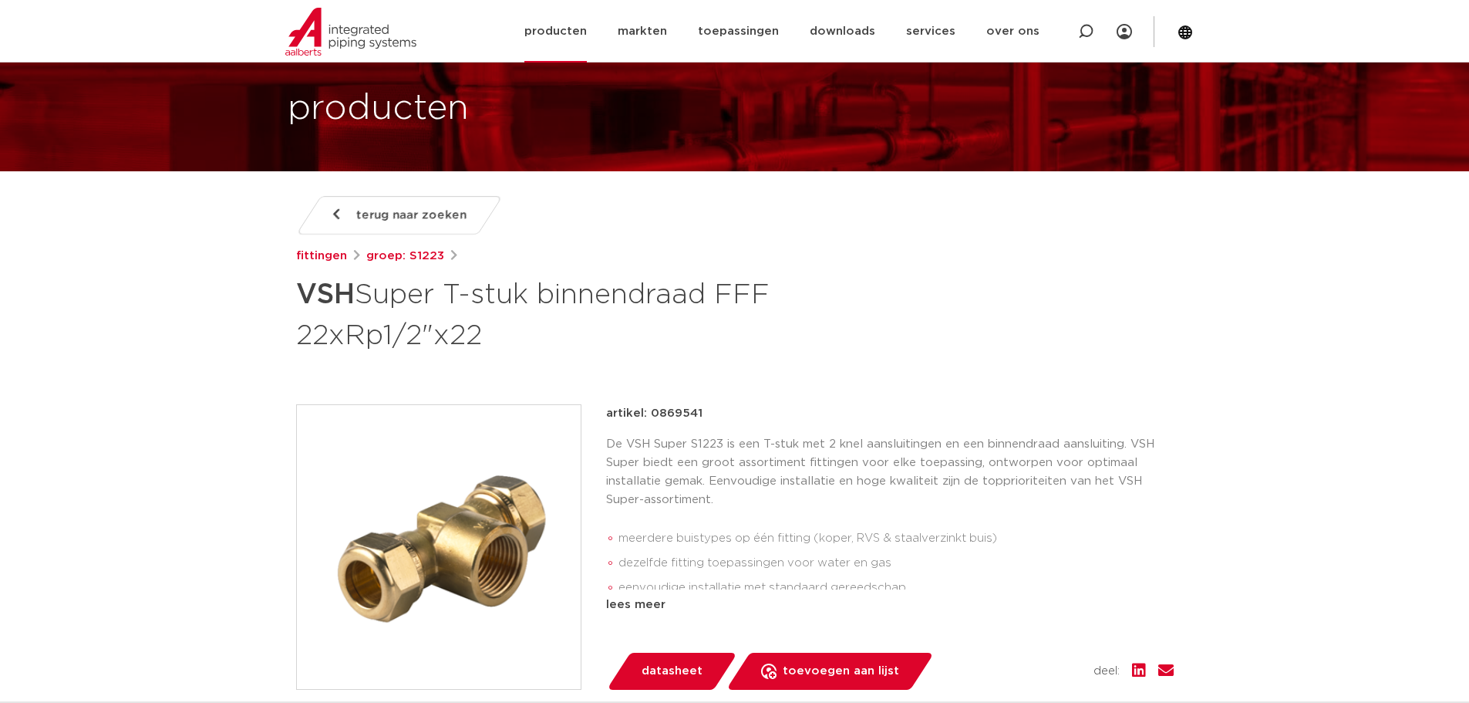
click at [1083, 31] on icon at bounding box center [1085, 31] width 15 height 15
click at [717, 36] on input "Zoeken" at bounding box center [857, 30] width 485 height 31
paste input "861377"
type input "861377"
click button "Zoeken" at bounding box center [0, 0] width 0 height 0
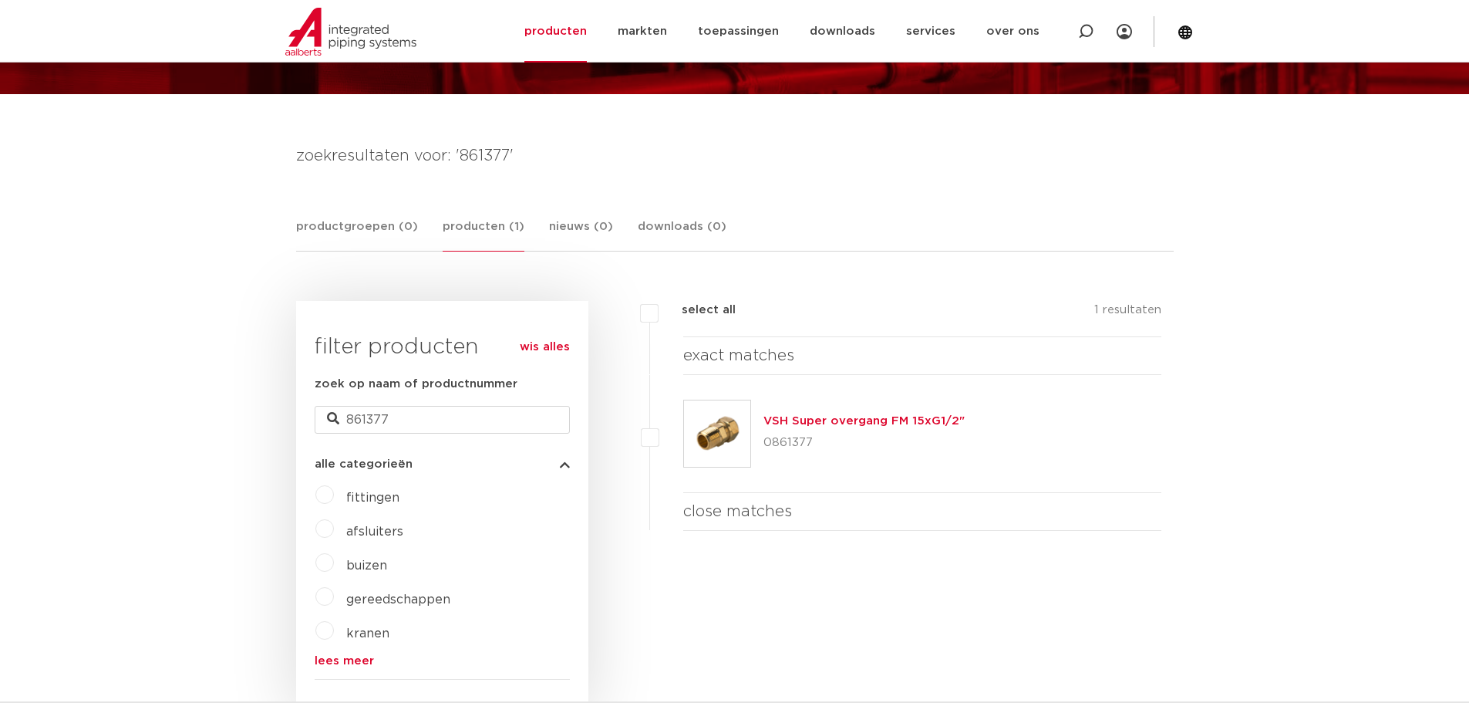
click at [782, 417] on link "VSH Super overgang FM 15xG1/2"" at bounding box center [864, 421] width 201 height 12
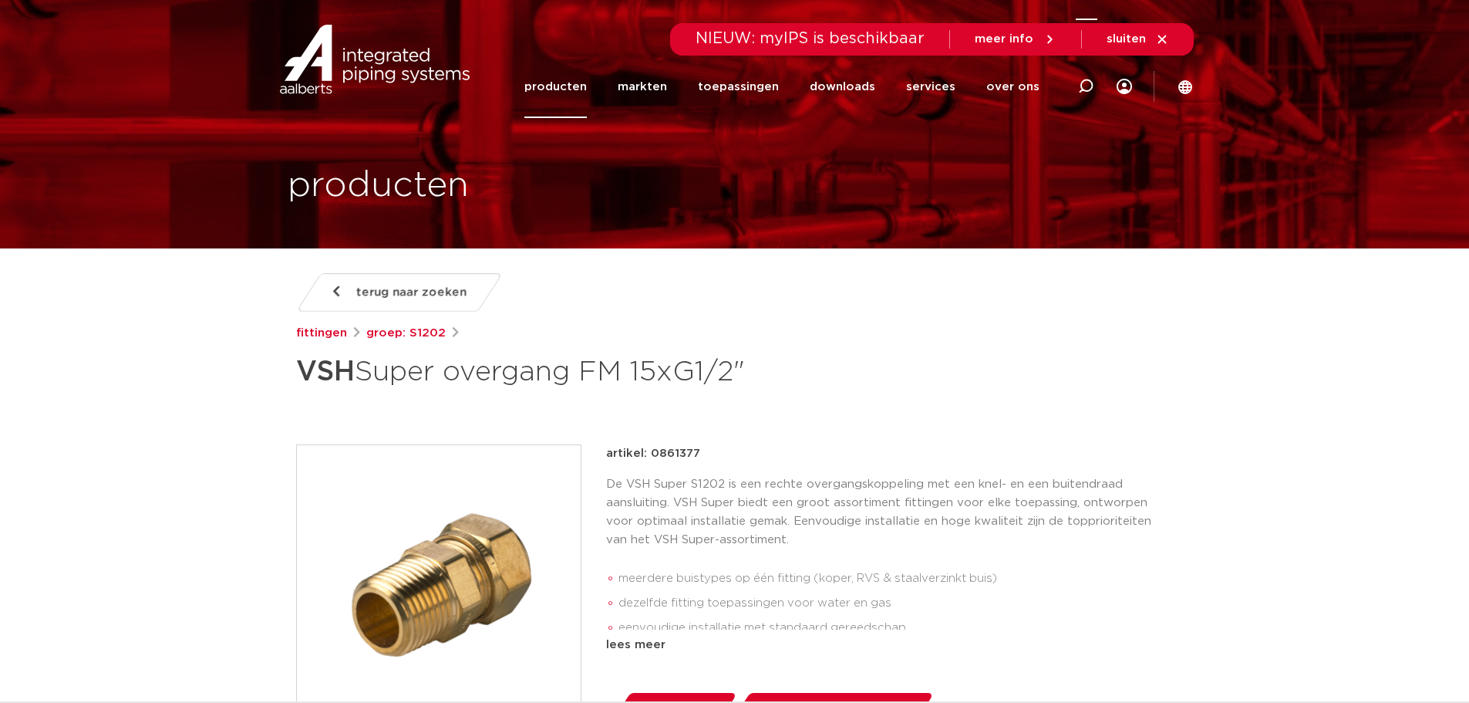
click at [1079, 86] on icon at bounding box center [1085, 86] width 15 height 15
click at [825, 75] on input "Zoeken" at bounding box center [854, 84] width 485 height 31
paste input "SS-4-WVCR-6-400"
drag, startPoint x: 693, startPoint y: 85, endPoint x: 450, endPoint y: 125, distance: 247.0
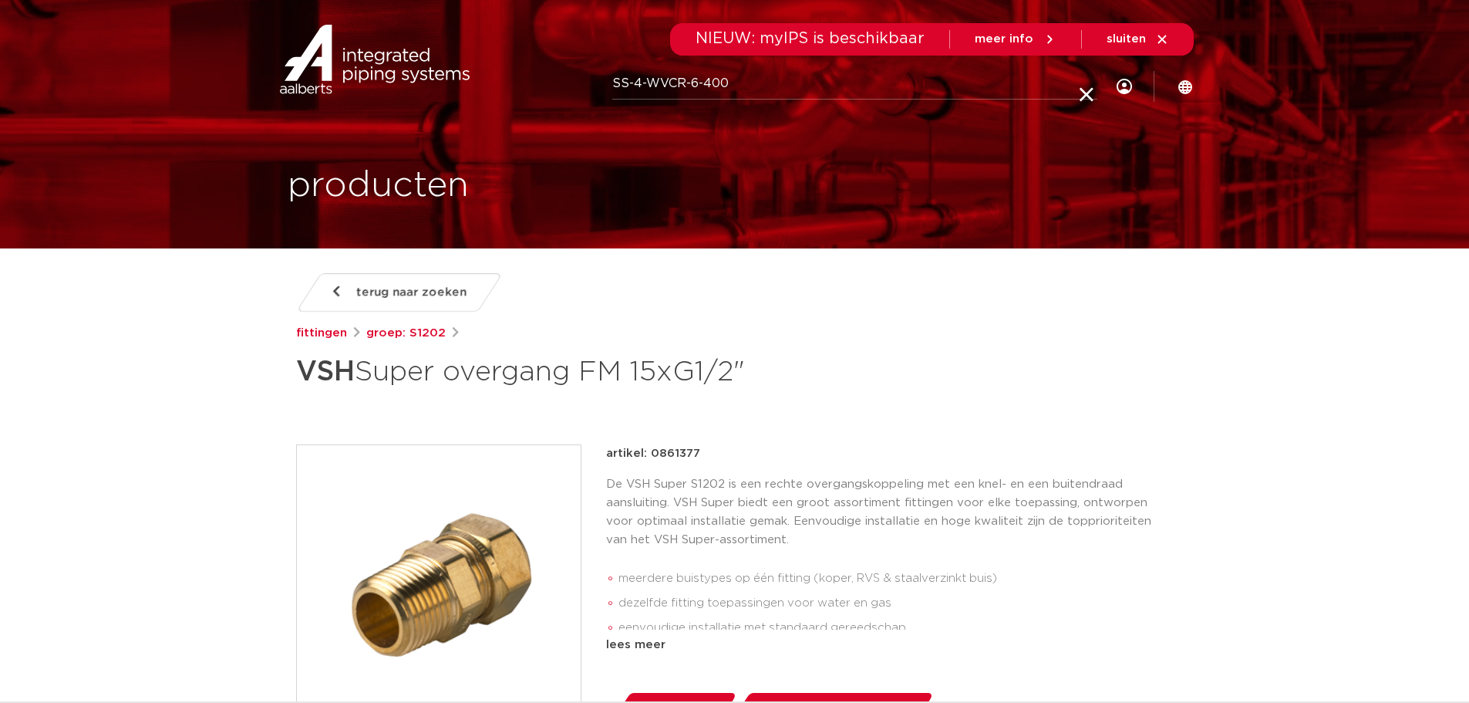
paste input "861377"
type input "861377"
click button "Zoeken" at bounding box center [0, 0] width 0 height 0
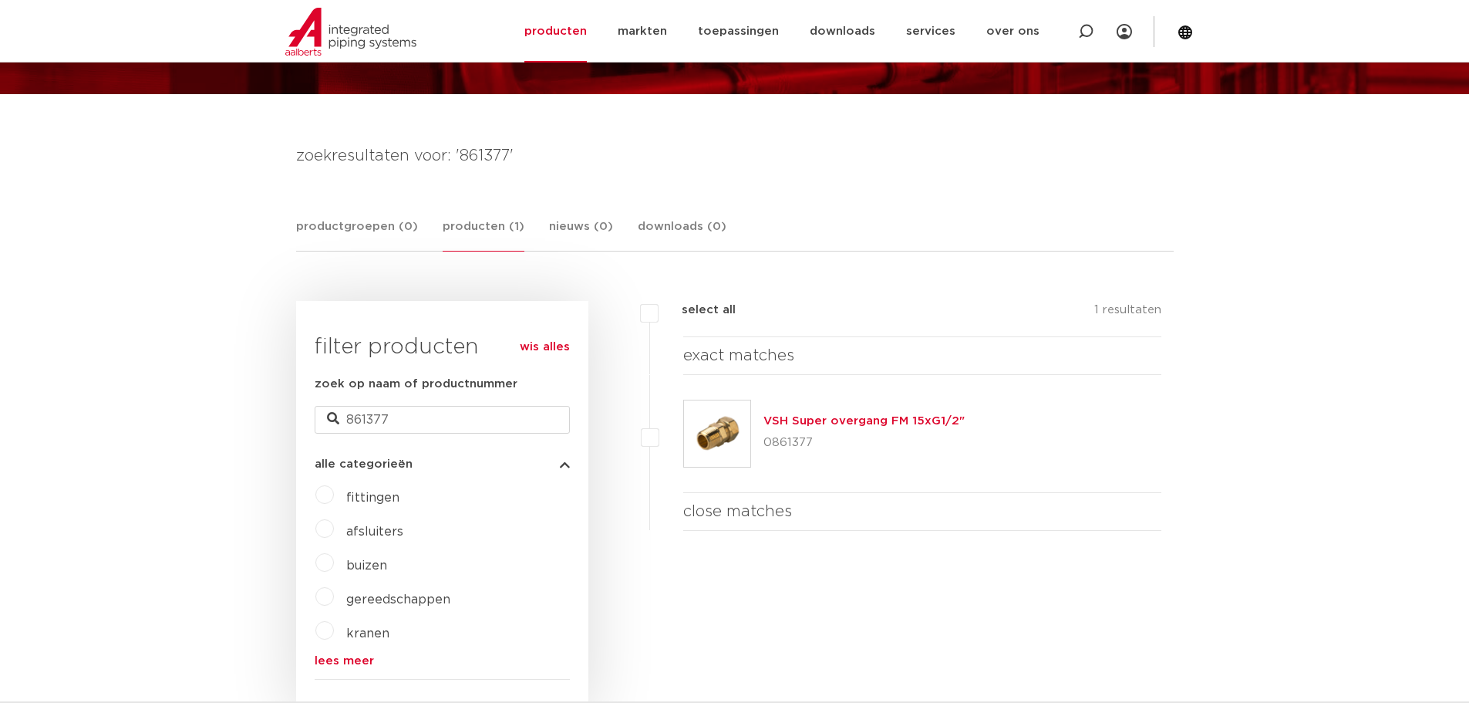
click at [775, 423] on link "VSH Super overgang FM 15xG1/2"" at bounding box center [864, 421] width 201 height 12
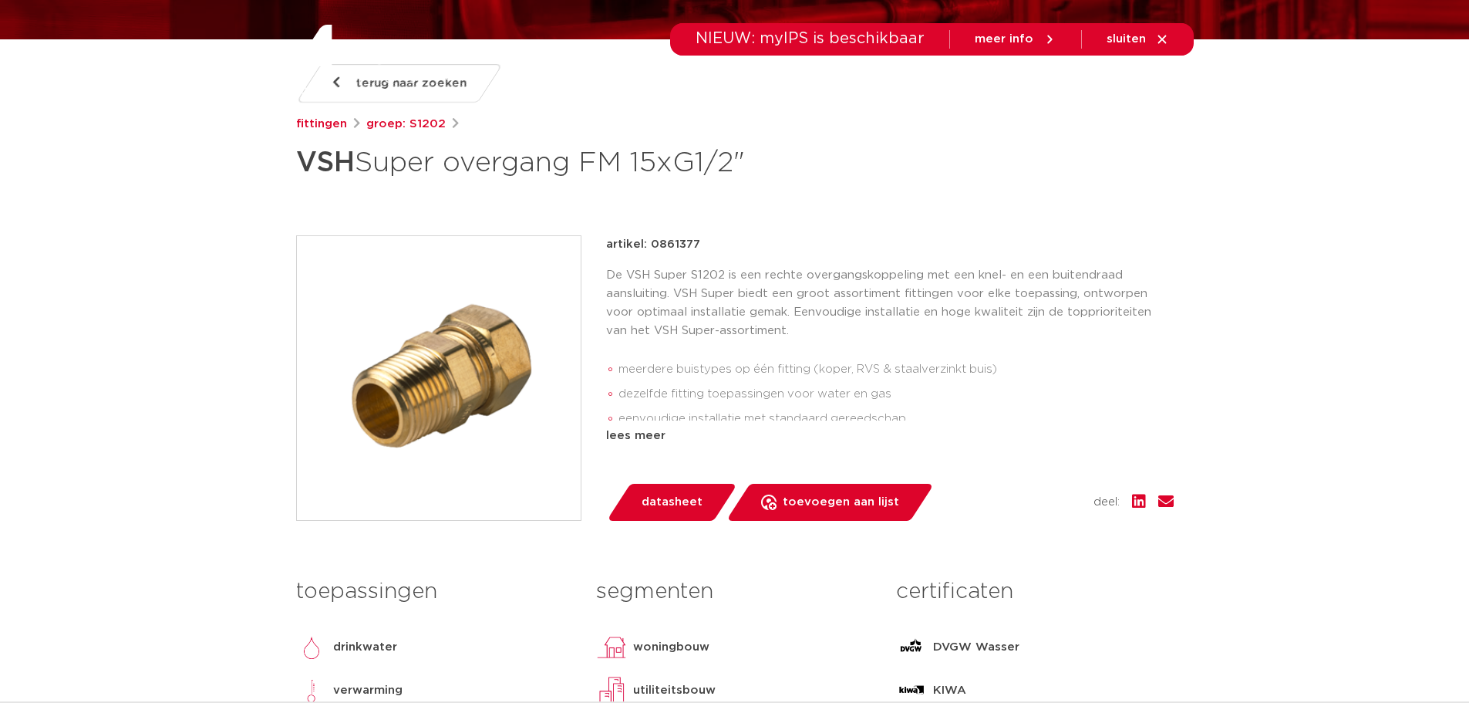
scroll to position [231, 0]
